Goal: Transaction & Acquisition: Download file/media

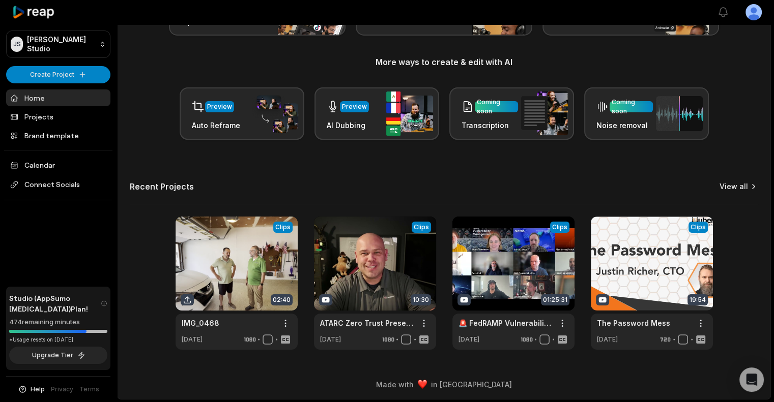
click at [736, 188] on link "View all" at bounding box center [734, 187] width 28 height 10
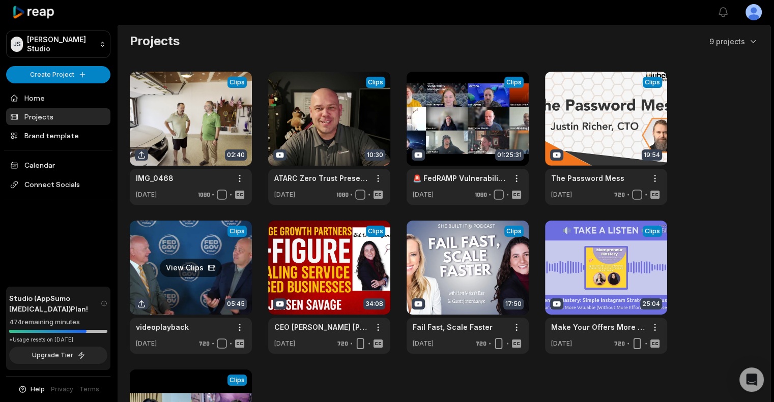
click at [200, 265] on link at bounding box center [191, 287] width 122 height 133
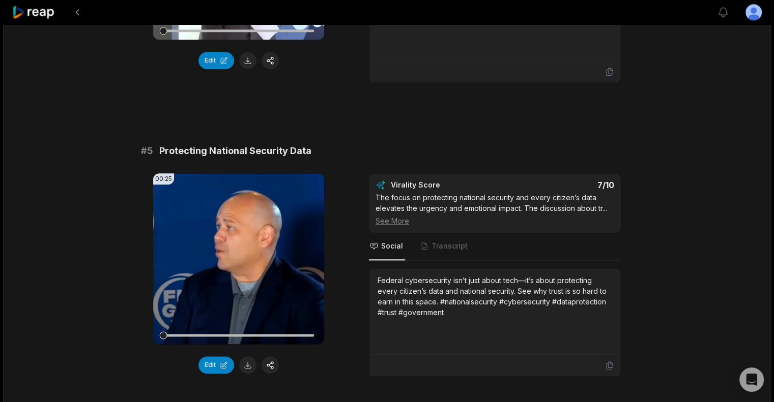
scroll to position [1170, 0]
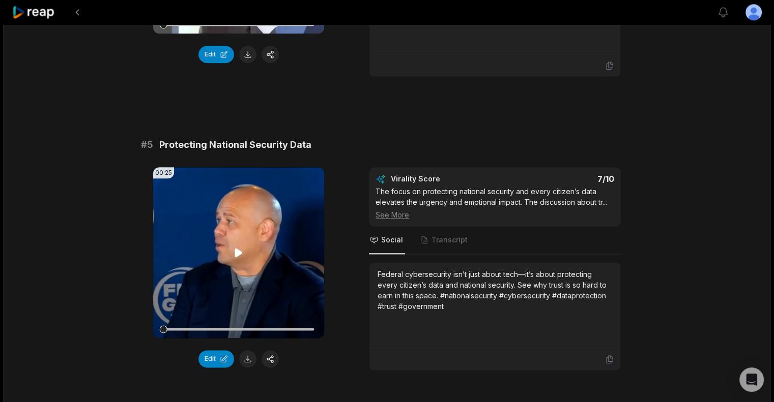
click at [239, 248] on icon at bounding box center [239, 252] width 8 height 9
click at [272, 351] on button "button" at bounding box center [270, 359] width 17 height 17
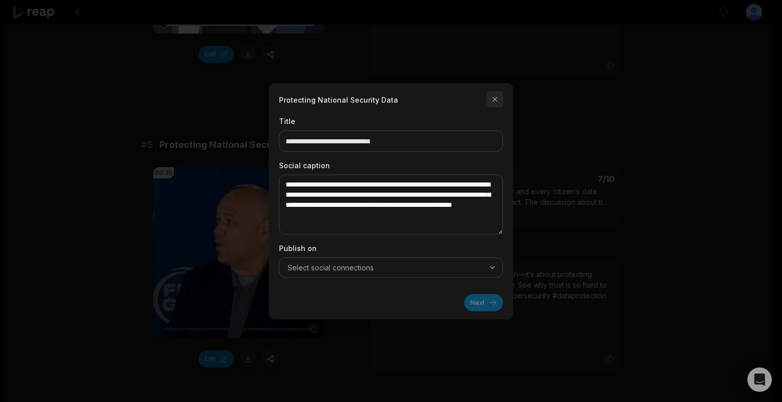
click at [495, 101] on button "button" at bounding box center [494, 99] width 16 height 16
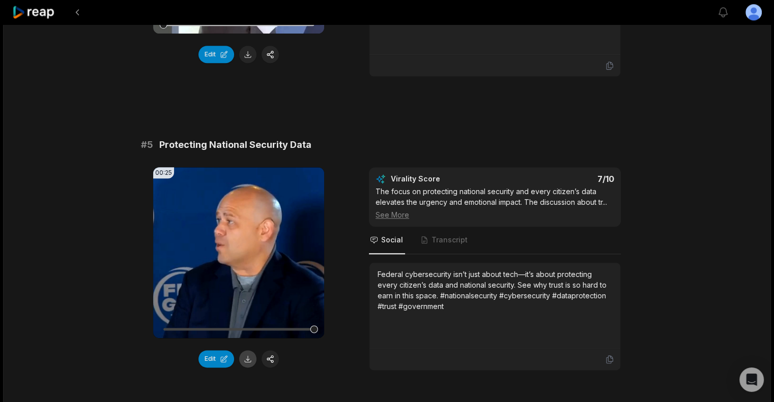
click at [251, 351] on button at bounding box center [247, 359] width 17 height 17
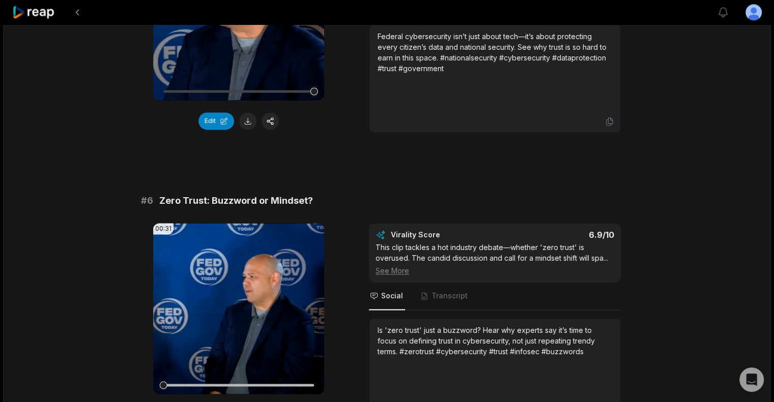
scroll to position [1425, 0]
